Goal: Check status: Check status

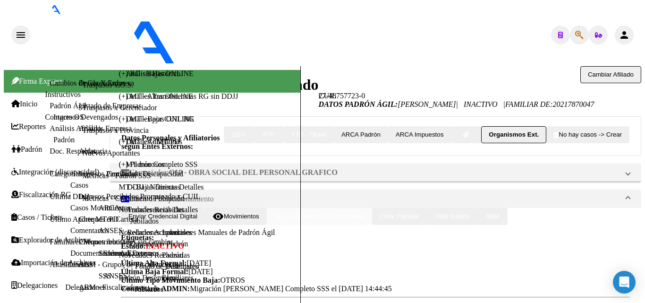
click at [588, 71] on span "Cambiar Afiliado" at bounding box center [611, 74] width 46 height 7
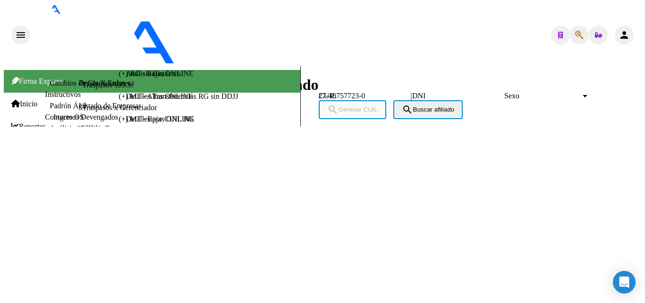
drag, startPoint x: 179, startPoint y: 90, endPoint x: 112, endPoint y: 88, distance: 67.1
click at [115, 88] on div "[PERSON_NAME] -> Análisis Afiliado 27-48757723-0 CUIL | DNI Sexo Sexo search Ge…" at bounding box center [376, 96] width 532 height 60
paste input "0-23974992-6"
type input "20-23974992-6"
click at [402, 113] on span "search Buscar afiliado" at bounding box center [428, 109] width 52 height 7
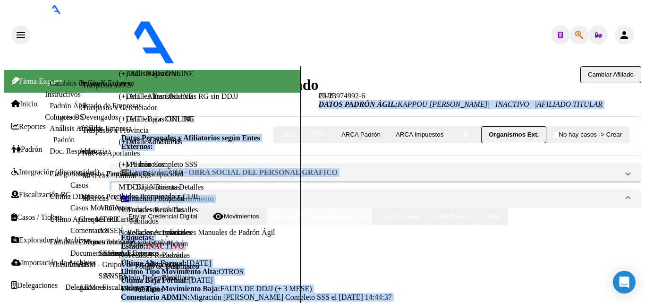
drag, startPoint x: 643, startPoint y: 103, endPoint x: 645, endPoint y: 213, distance: 109.7
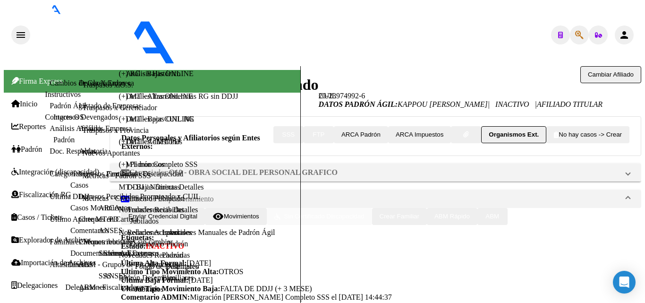
scroll to position [613, 0]
click at [645, 150] on div at bounding box center [648, 108] width 2 height 84
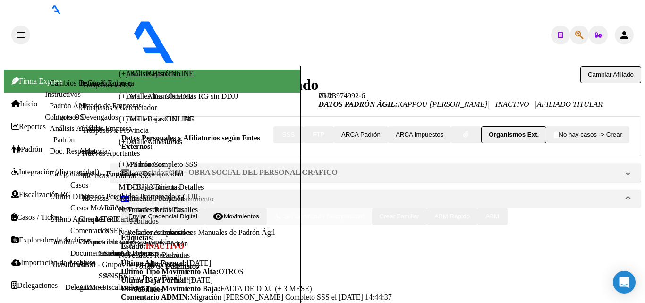
scroll to position [967, 0]
click at [645, 121] on div at bounding box center [648, 93] width 2 height 55
